Goal: Complete application form: Complete application form

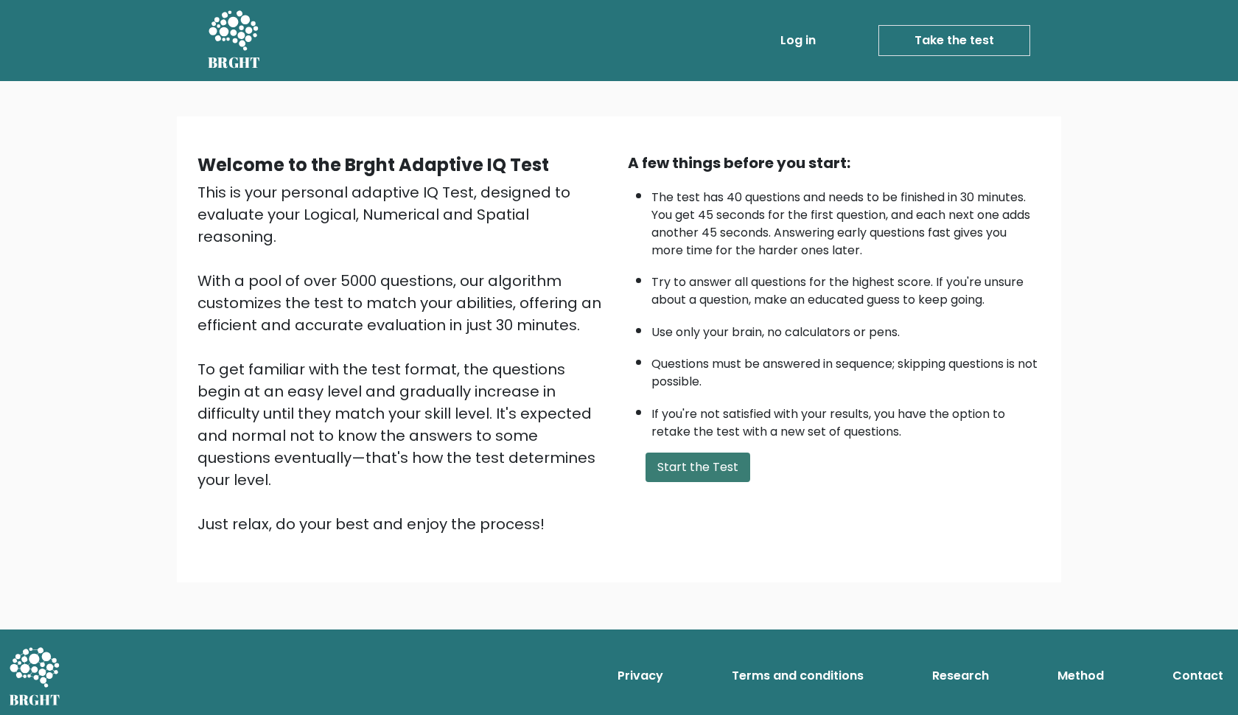
click at [705, 482] on button "Start the Test" at bounding box center [698, 467] width 105 height 29
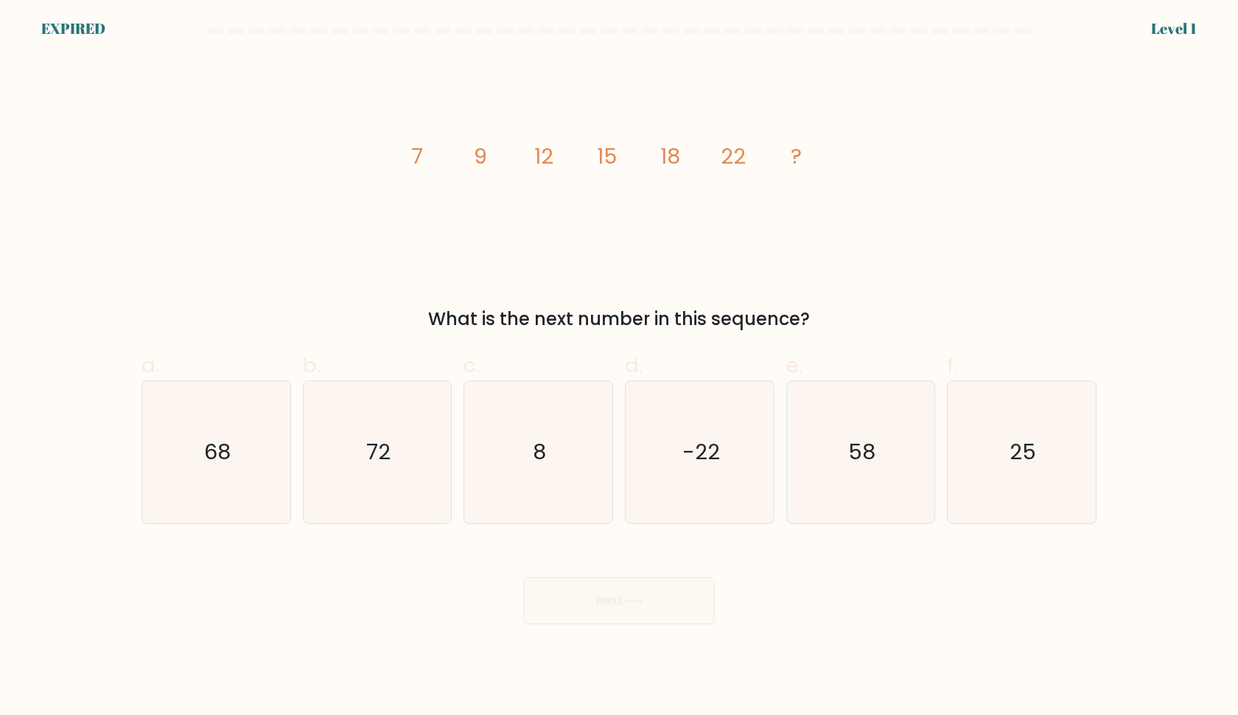
drag, startPoint x: 408, startPoint y: 142, endPoint x: 601, endPoint y: 172, distance: 195.5
click at [601, 172] on icon "image/svg+xml 7 9 12 15 18 22 ?" at bounding box center [619, 163] width 442 height 214
click at [957, 413] on icon "25" at bounding box center [1022, 452] width 142 height 142
click at [620, 367] on input "f. 25" at bounding box center [619, 362] width 1 height 10
radio input "true"
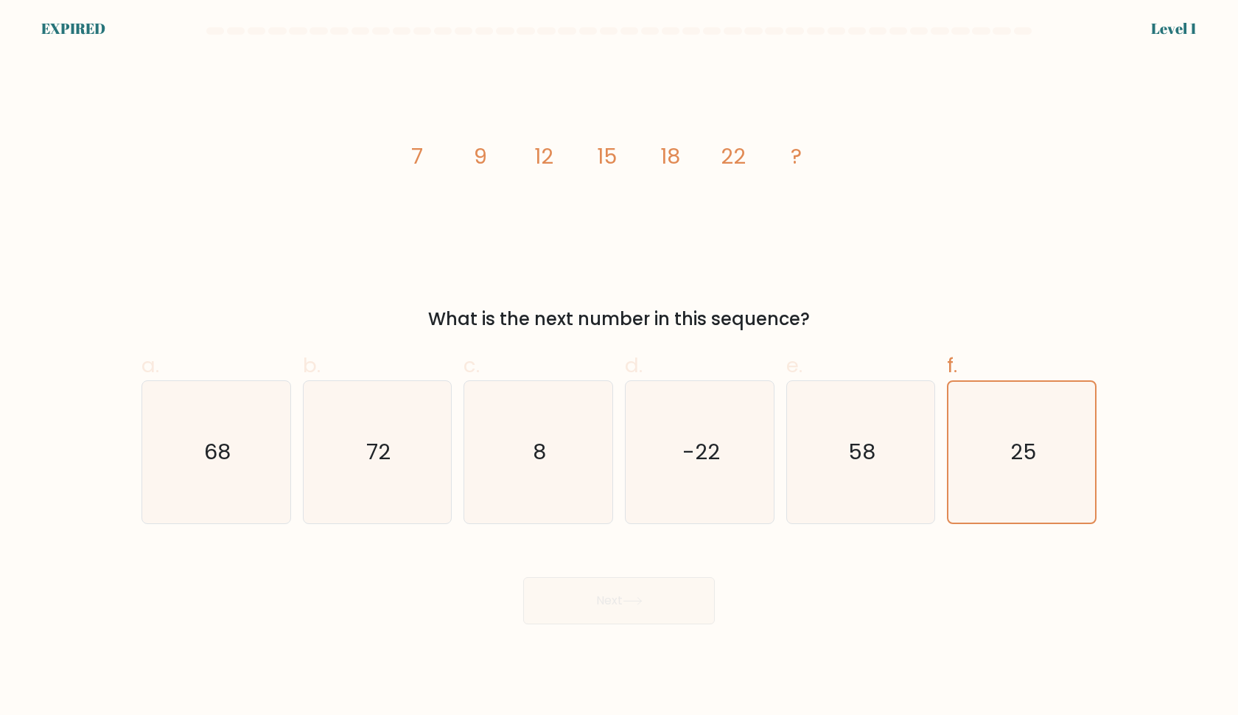
click at [627, 573] on div "Next" at bounding box center [619, 583] width 973 height 83
click at [1023, 435] on icon "25" at bounding box center [1022, 452] width 141 height 141
click at [620, 367] on input "f. 25" at bounding box center [619, 362] width 1 height 10
click at [1023, 435] on icon "25" at bounding box center [1022, 452] width 141 height 141
click at [620, 367] on input "f. 25" at bounding box center [619, 362] width 1 height 10
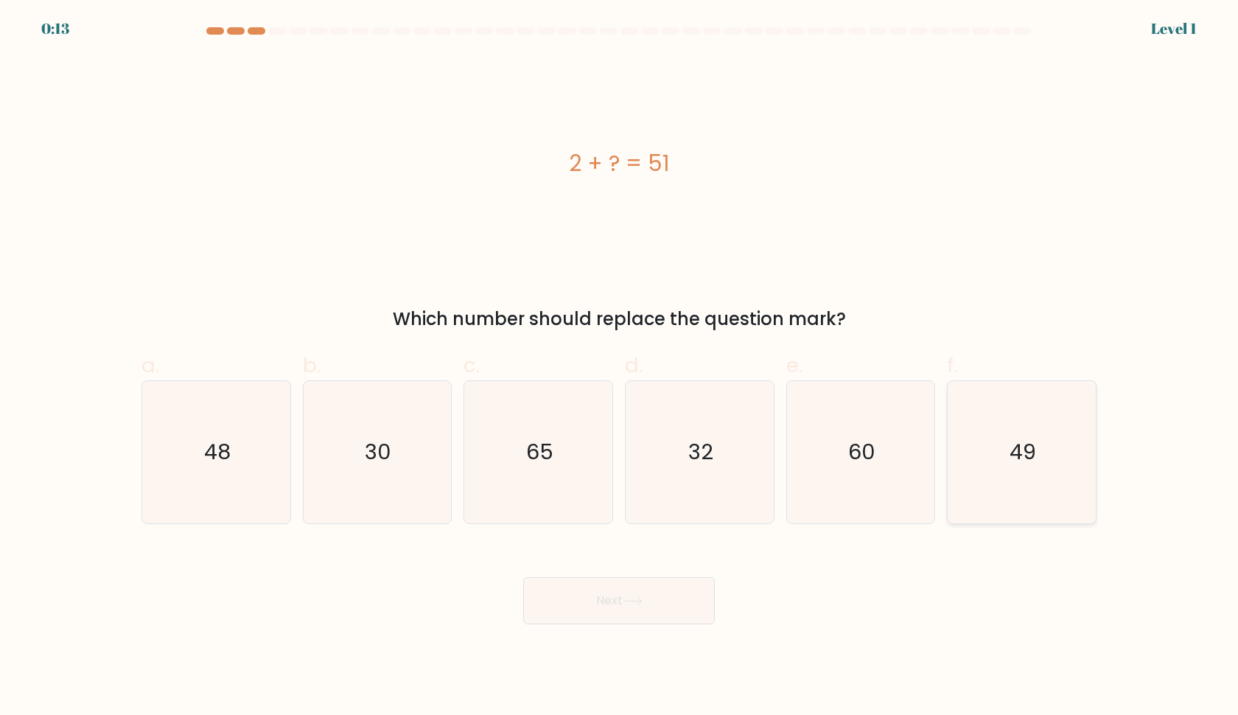
click at [1034, 464] on text "49" at bounding box center [1024, 452] width 27 height 29
click at [620, 367] on input "f. 49" at bounding box center [619, 362] width 1 height 10
radio input "true"
click at [619, 600] on button "Next" at bounding box center [619, 600] width 192 height 47
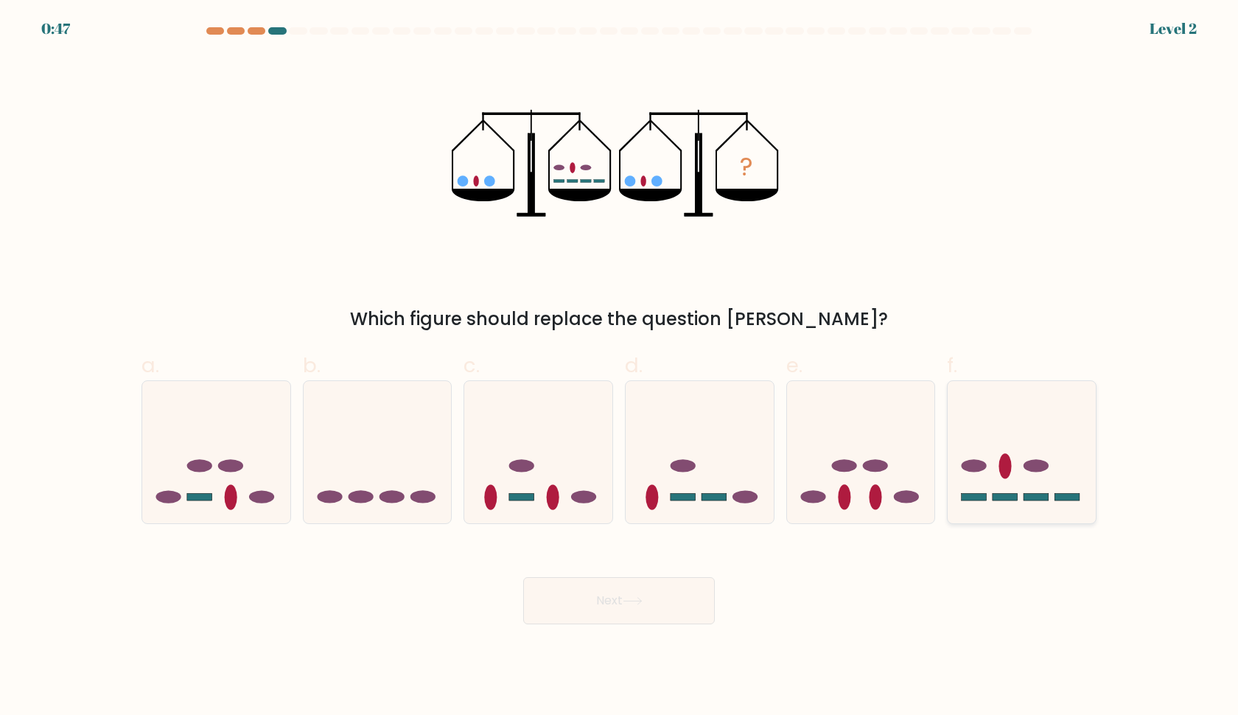
click at [997, 457] on icon at bounding box center [1022, 452] width 148 height 122
click at [620, 367] on input "f." at bounding box center [619, 362] width 1 height 10
radio input "true"
click at [647, 579] on button "Next" at bounding box center [619, 600] width 192 height 47
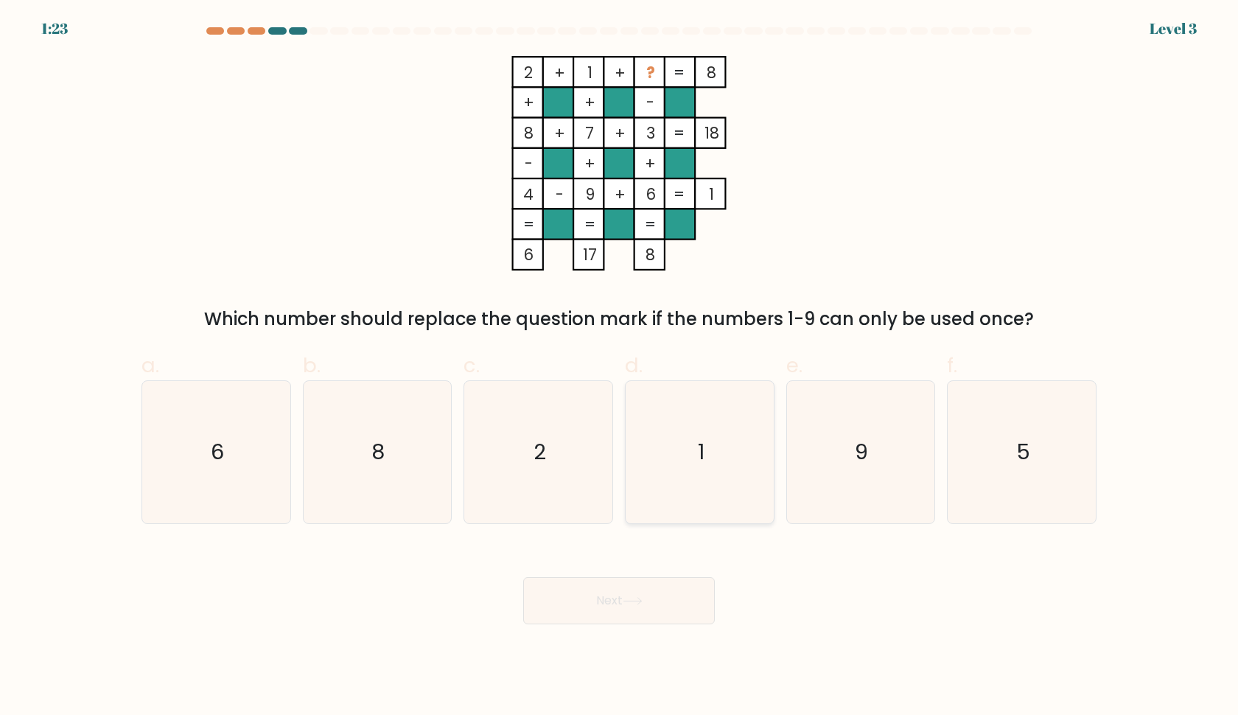
click at [669, 458] on icon "1" at bounding box center [700, 452] width 142 height 142
click at [620, 367] on input "d. 1" at bounding box center [619, 362] width 1 height 10
radio input "true"
click at [625, 605] on button "Next" at bounding box center [619, 600] width 192 height 47
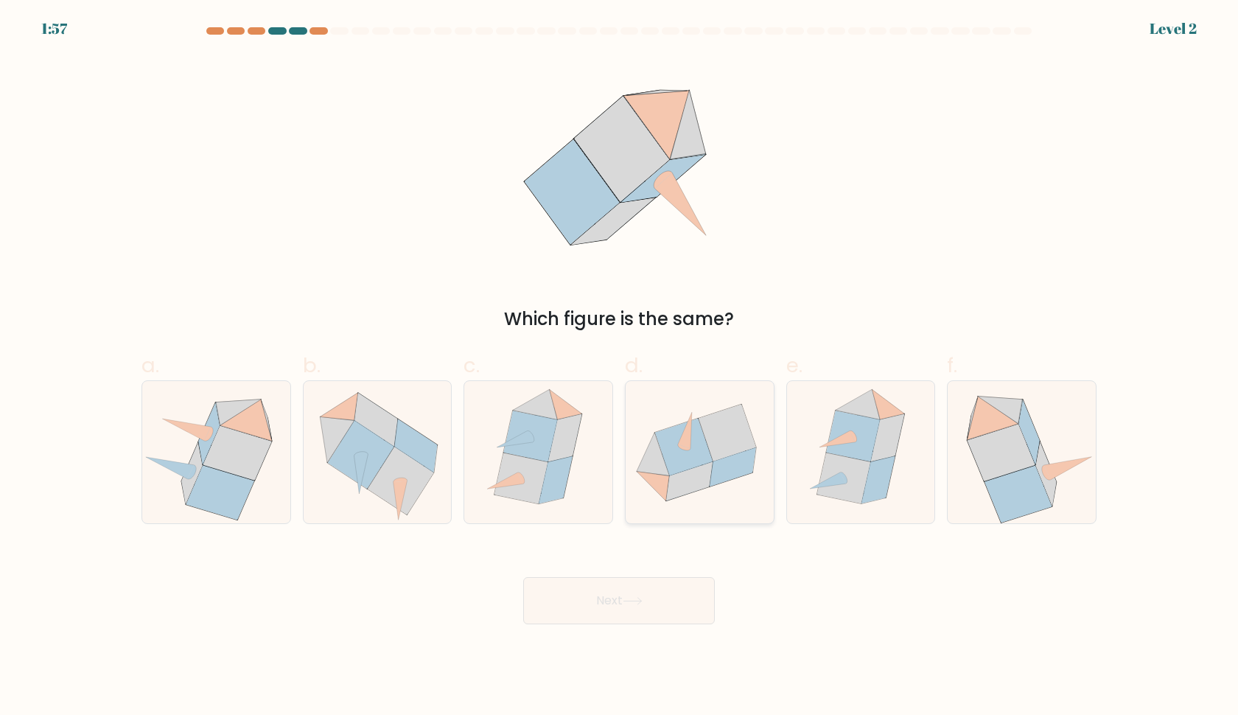
click at [681, 452] on icon at bounding box center [683, 446] width 57 height 57
click at [620, 367] on input "d." at bounding box center [619, 362] width 1 height 10
radio input "true"
click at [636, 582] on button "Next" at bounding box center [619, 600] width 192 height 47
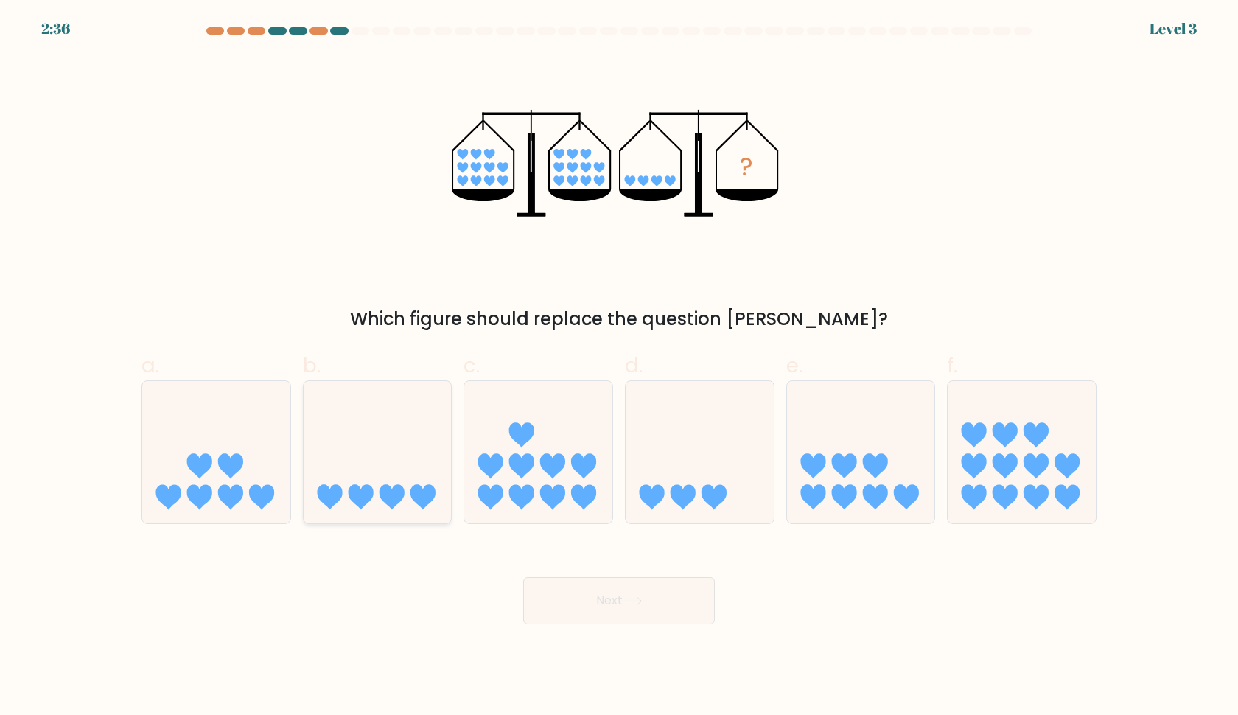
click at [365, 439] on icon at bounding box center [378, 452] width 148 height 122
click at [619, 367] on input "b." at bounding box center [619, 362] width 1 height 10
radio input "true"
click at [590, 637] on body "2:36 Level 3" at bounding box center [619, 357] width 1238 height 715
click at [590, 611] on button "Next" at bounding box center [619, 600] width 192 height 47
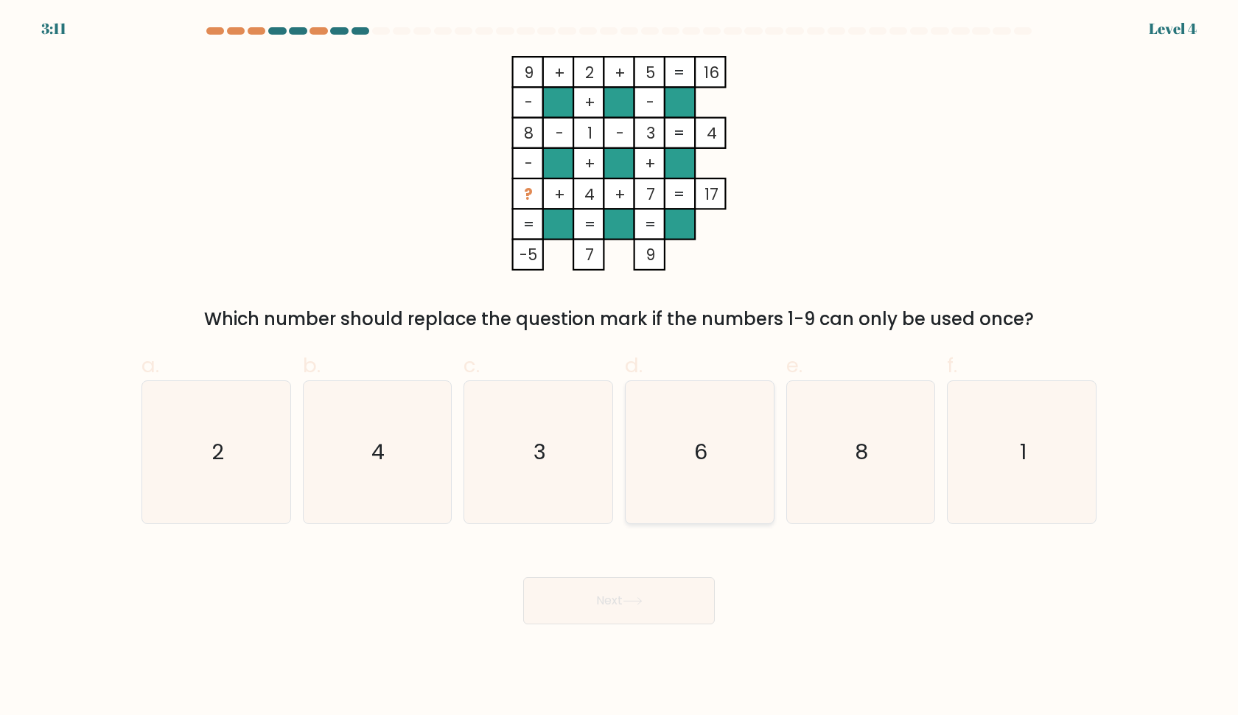
click at [730, 450] on icon "6" at bounding box center [700, 452] width 142 height 142
click at [620, 367] on input "d. 6" at bounding box center [619, 362] width 1 height 10
radio input "true"
click at [642, 602] on icon at bounding box center [633, 601] width 20 height 8
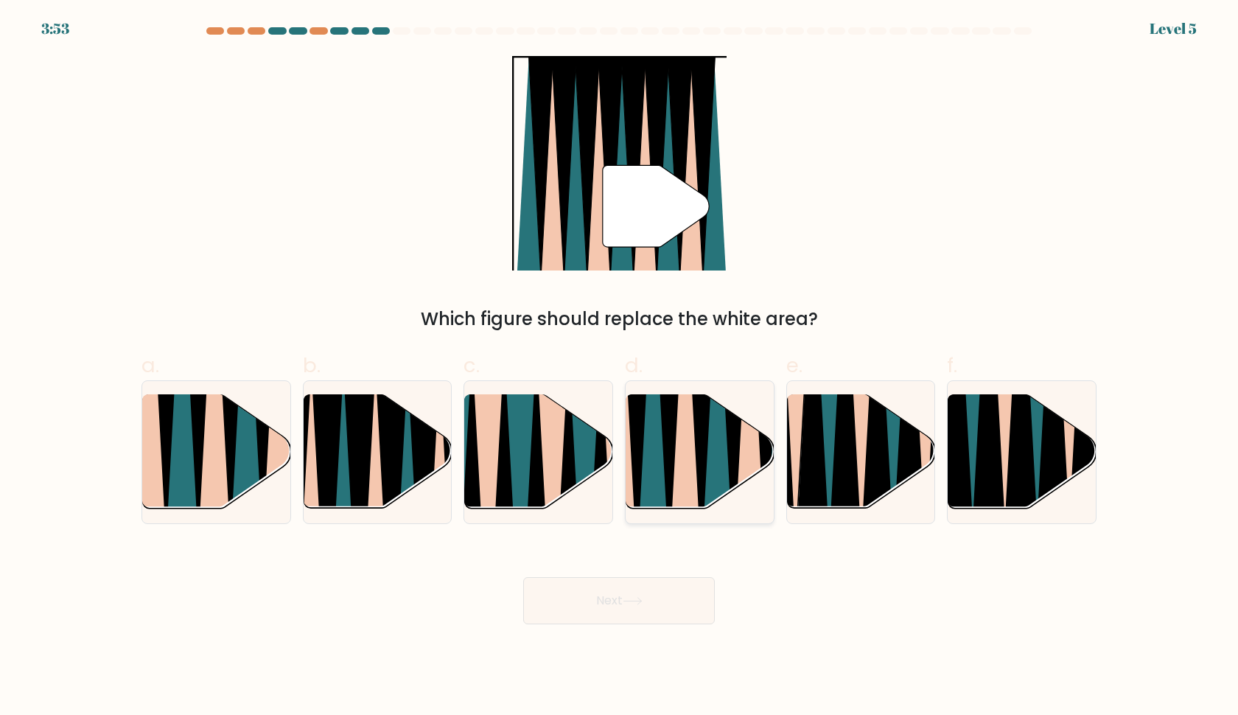
click at [692, 437] on icon at bounding box center [685, 395] width 32 height 296
click at [620, 367] on input "d." at bounding box center [619, 362] width 1 height 10
radio input "true"
click at [651, 604] on button "Next" at bounding box center [619, 600] width 192 height 47
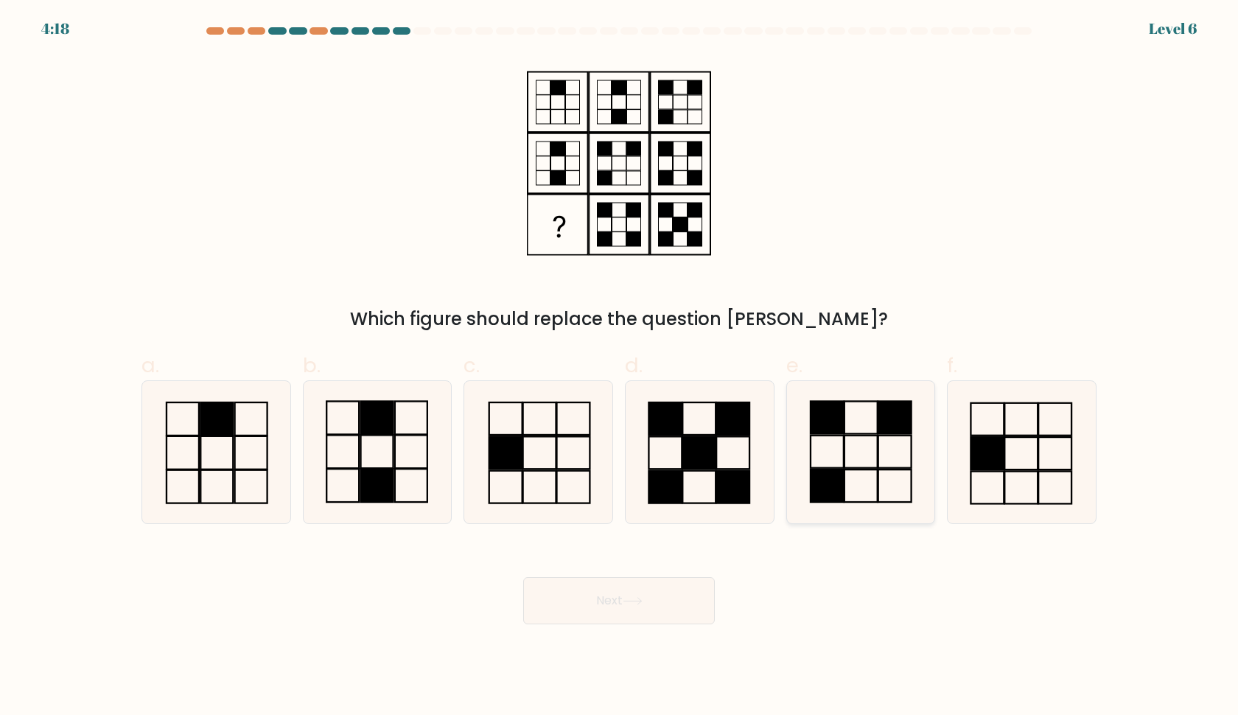
click at [869, 439] on icon at bounding box center [860, 452] width 142 height 142
click at [620, 367] on input "e." at bounding box center [619, 362] width 1 height 10
radio input "true"
click at [631, 607] on button "Next" at bounding box center [619, 600] width 192 height 47
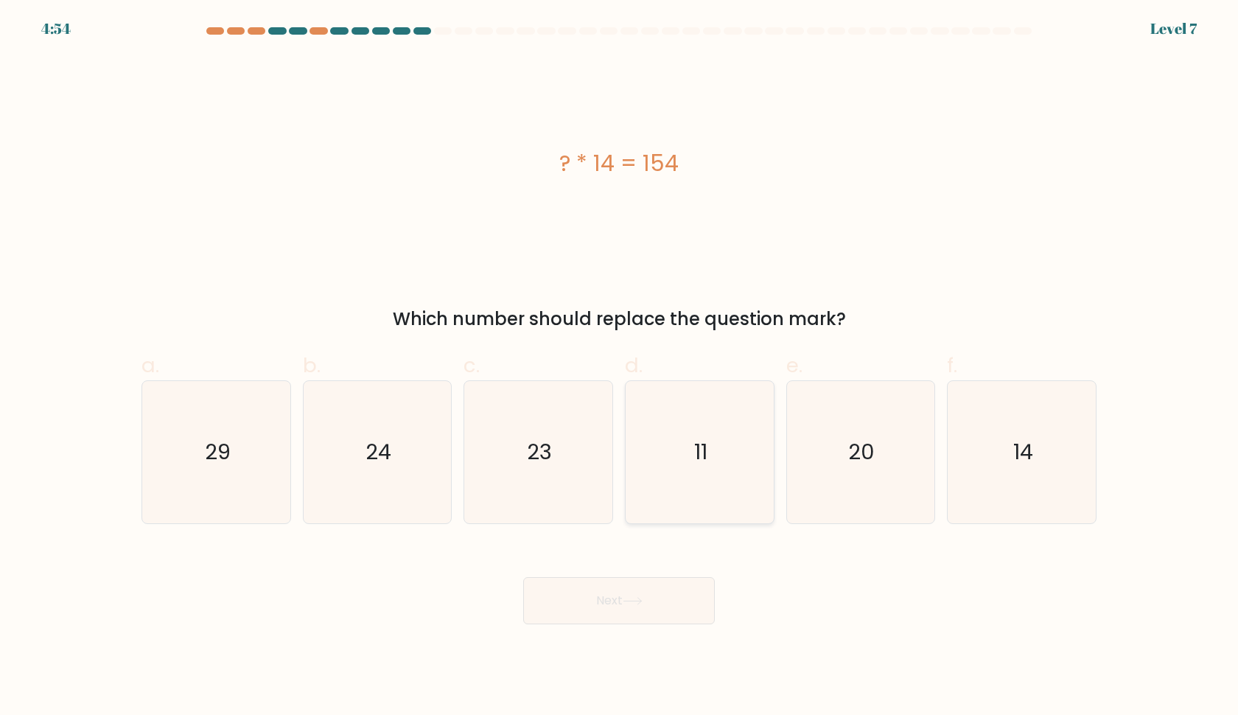
click at [741, 470] on icon "11" at bounding box center [700, 452] width 142 height 142
click at [620, 367] on input "d. 11" at bounding box center [619, 362] width 1 height 10
radio input "true"
click at [643, 587] on button "Next" at bounding box center [619, 600] width 192 height 47
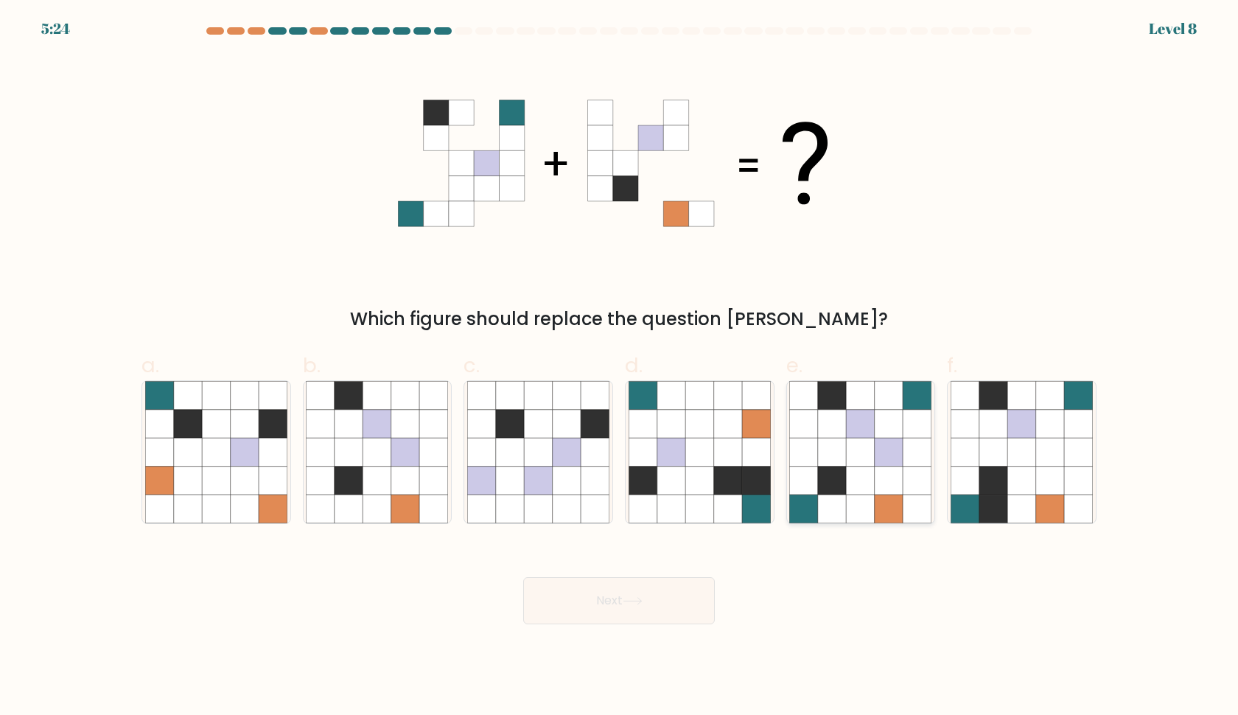
click at [854, 447] on icon at bounding box center [861, 453] width 28 height 28
click at [620, 367] on input "e." at bounding box center [619, 362] width 1 height 10
radio input "true"
click at [678, 604] on button "Next" at bounding box center [619, 600] width 192 height 47
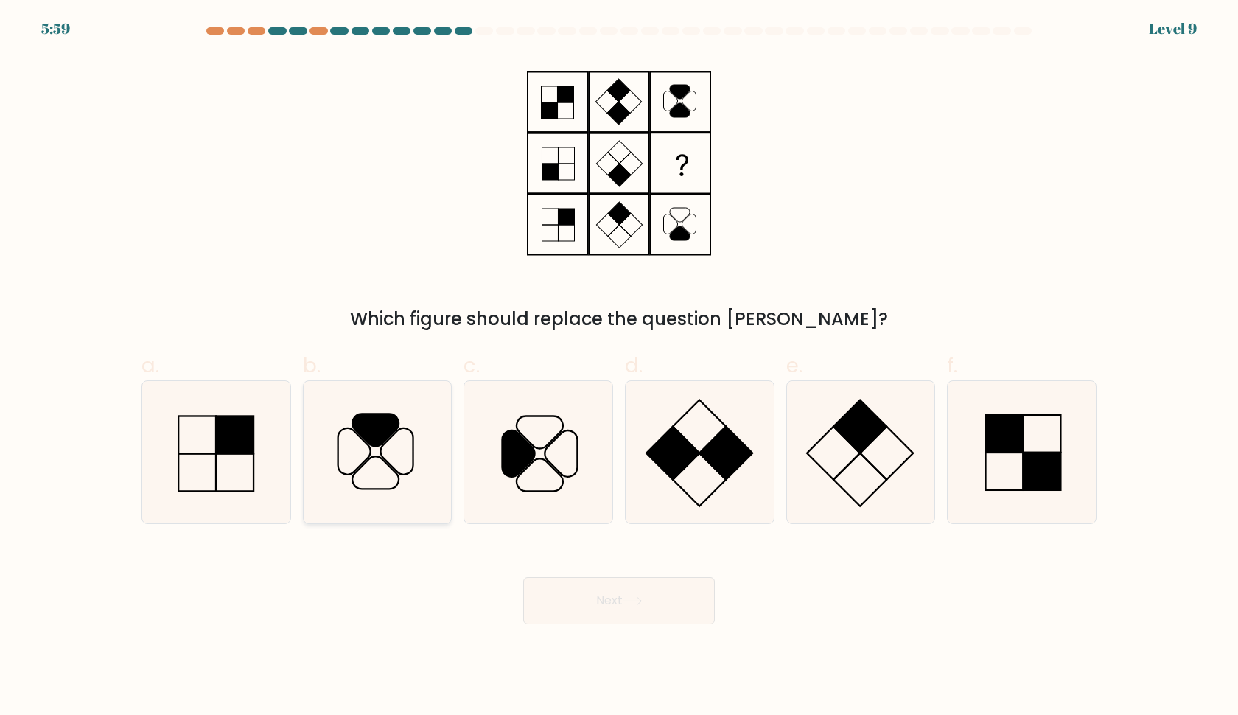
click at [415, 463] on icon at bounding box center [377, 452] width 142 height 142
click at [619, 367] on input "b." at bounding box center [619, 362] width 1 height 10
radio input "true"
click at [605, 610] on button "Next" at bounding box center [619, 600] width 192 height 47
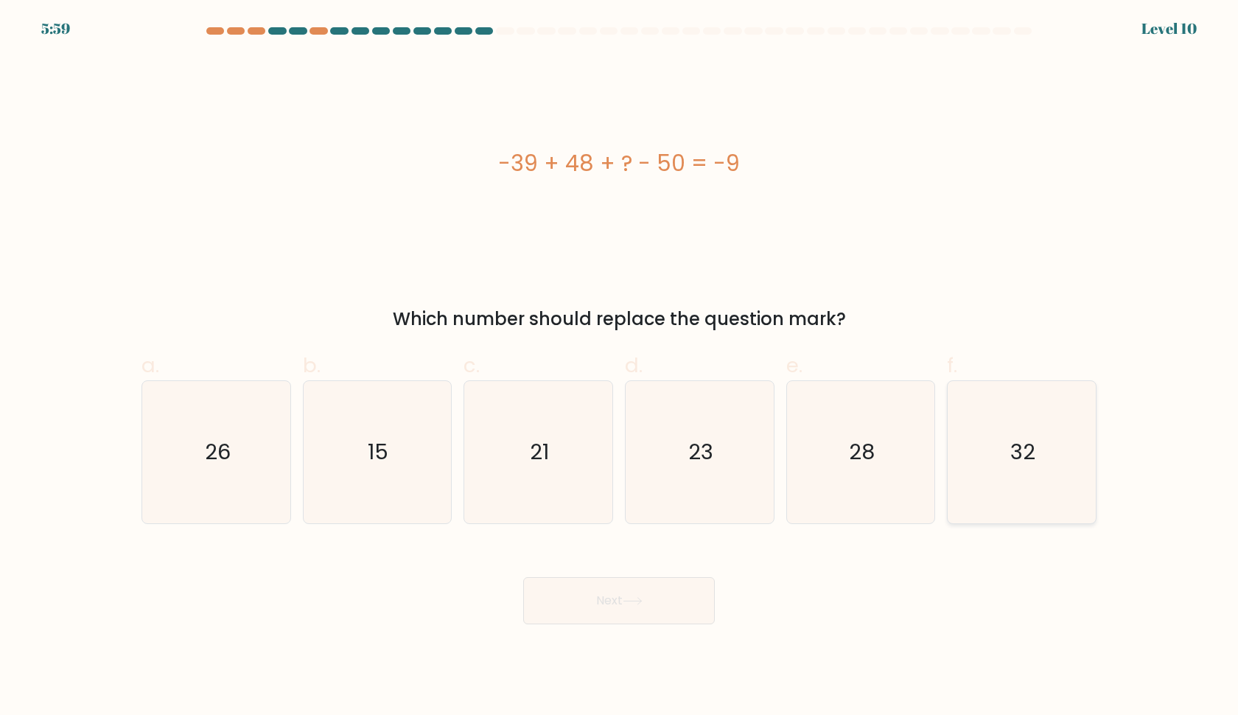
click at [1014, 492] on icon "32" at bounding box center [1022, 452] width 142 height 142
click at [620, 367] on input "f. 32" at bounding box center [619, 362] width 1 height 10
radio input "true"
click at [666, 608] on button "Next" at bounding box center [619, 600] width 192 height 47
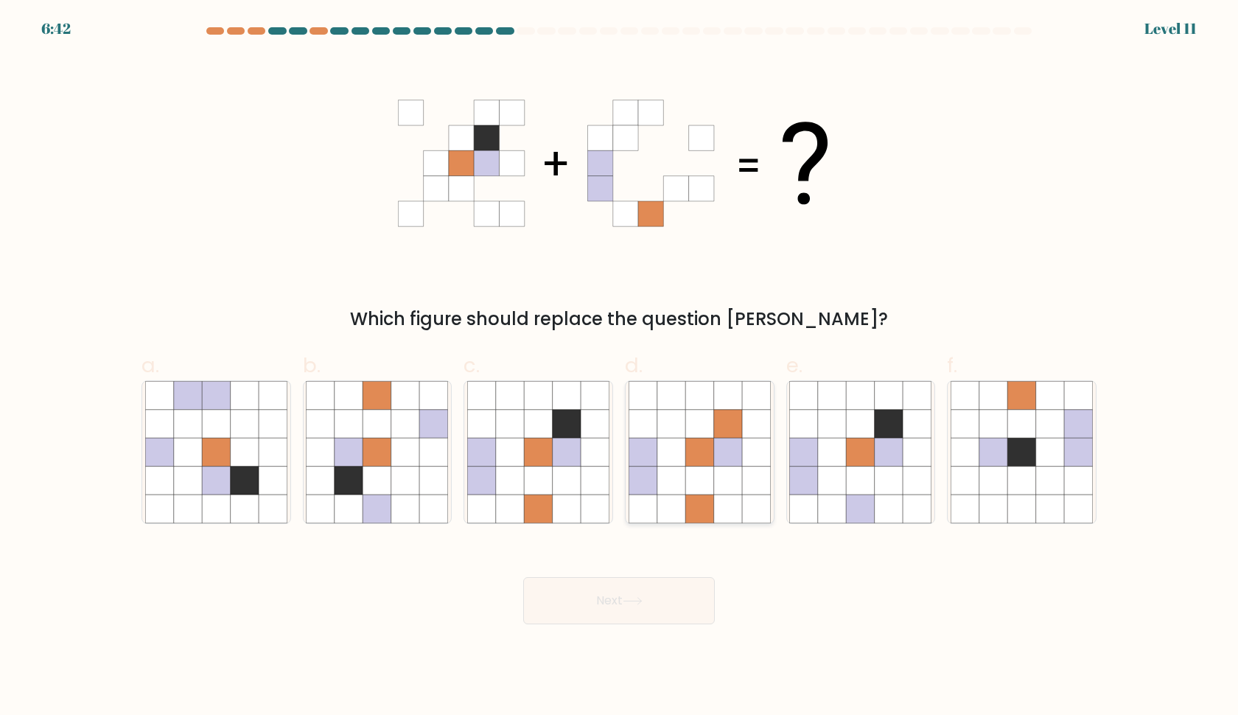
click at [640, 472] on icon at bounding box center [643, 481] width 28 height 28
click at [620, 367] on input "d." at bounding box center [619, 362] width 1 height 10
radio input "true"
click at [1081, 330] on div "Which figure should replace the question [PERSON_NAME]?" at bounding box center [619, 319] width 938 height 27
click at [899, 410] on icon at bounding box center [889, 424] width 28 height 28
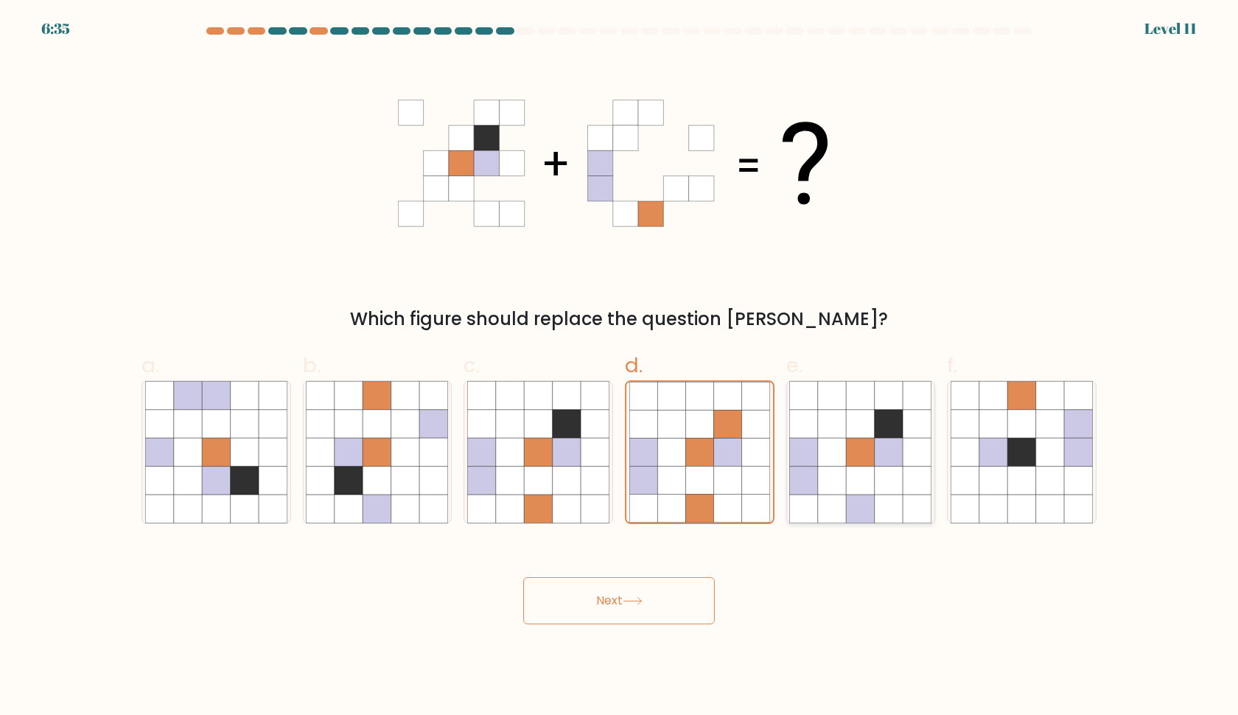
click at [620, 367] on input "e." at bounding box center [619, 362] width 1 height 10
radio input "true"
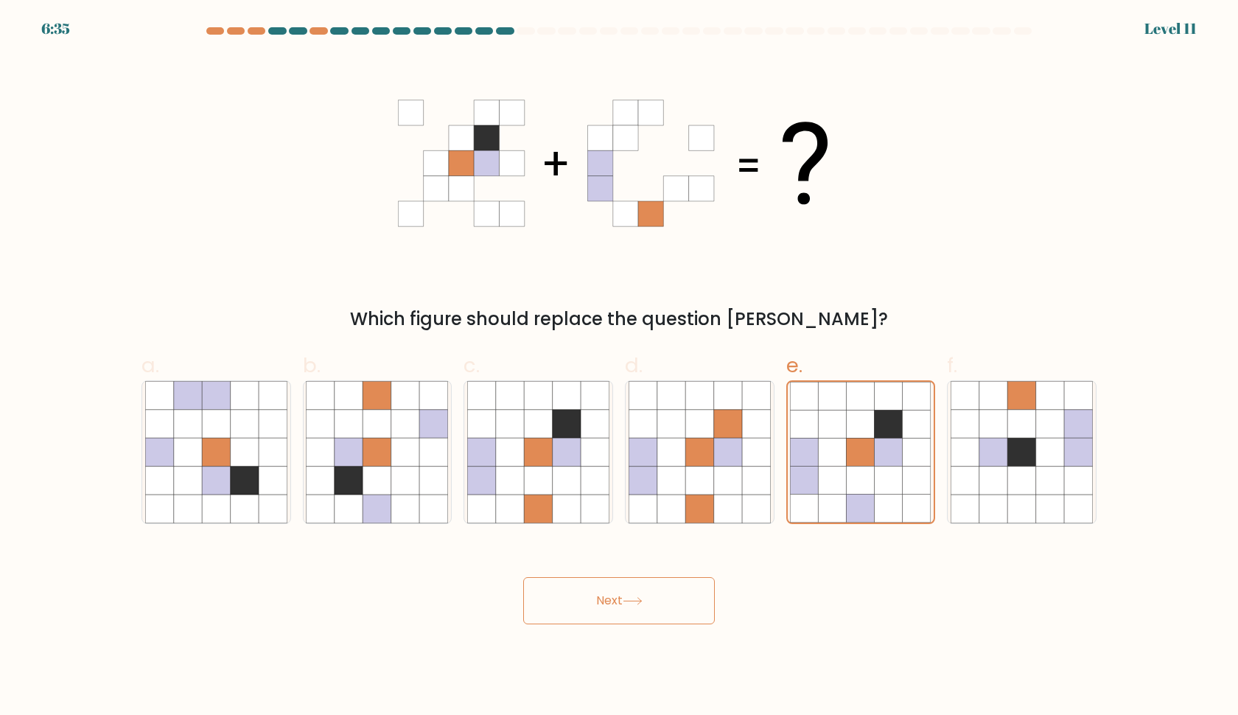
click at [629, 630] on body "6:35 Level 11" at bounding box center [619, 357] width 1238 height 715
click at [651, 590] on button "Next" at bounding box center [619, 600] width 192 height 47
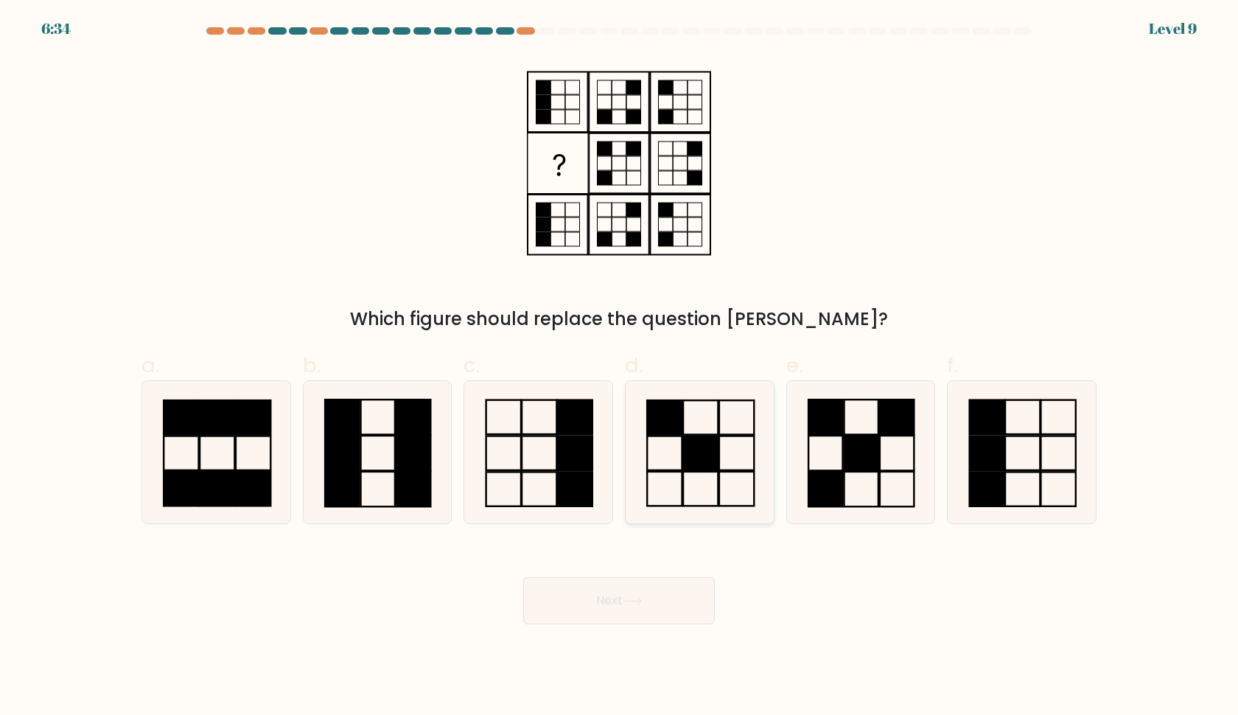
click at [652, 450] on icon at bounding box center [700, 452] width 142 height 142
click at [620, 367] on input "d." at bounding box center [619, 362] width 1 height 10
radio input "true"
click at [641, 590] on button "Next" at bounding box center [619, 600] width 192 height 47
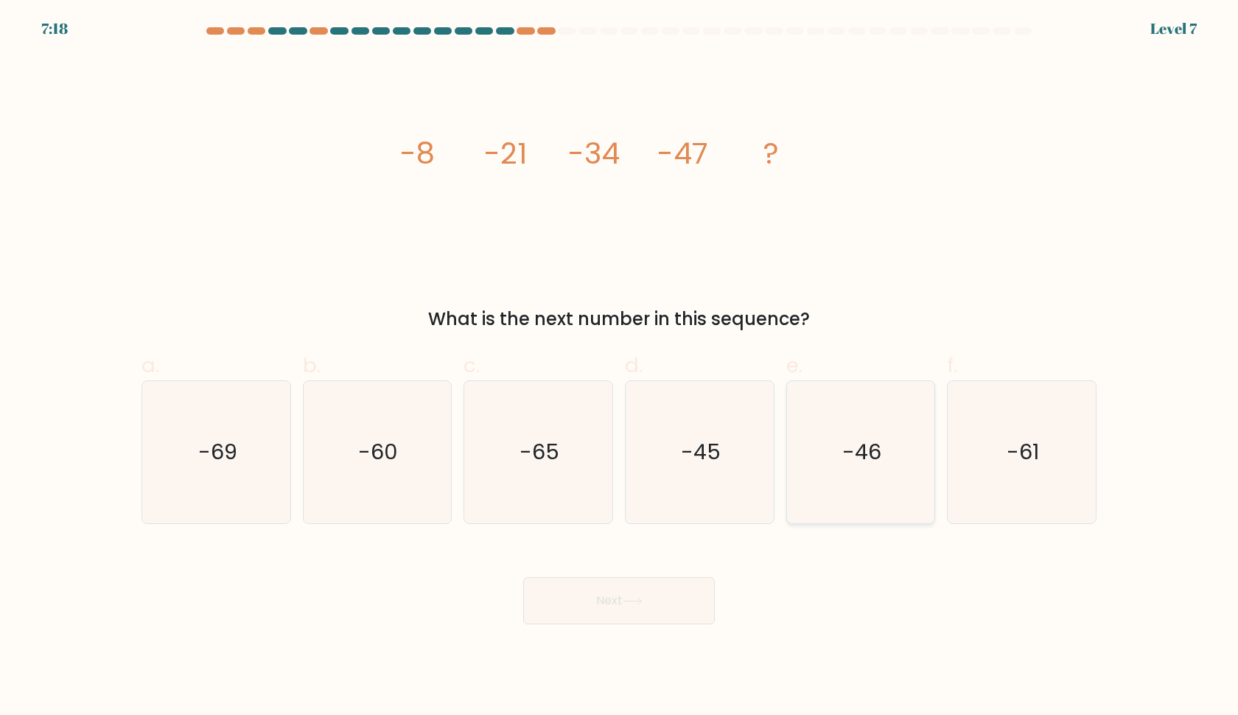
click at [857, 464] on text "-46" at bounding box center [861, 452] width 39 height 29
click at [620, 367] on input "e. -46" at bounding box center [619, 362] width 1 height 10
radio input "true"
click at [730, 532] on form at bounding box center [619, 325] width 1238 height 597
click at [722, 598] on div "Next" at bounding box center [619, 583] width 973 height 83
